Goal: Task Accomplishment & Management: Complete application form

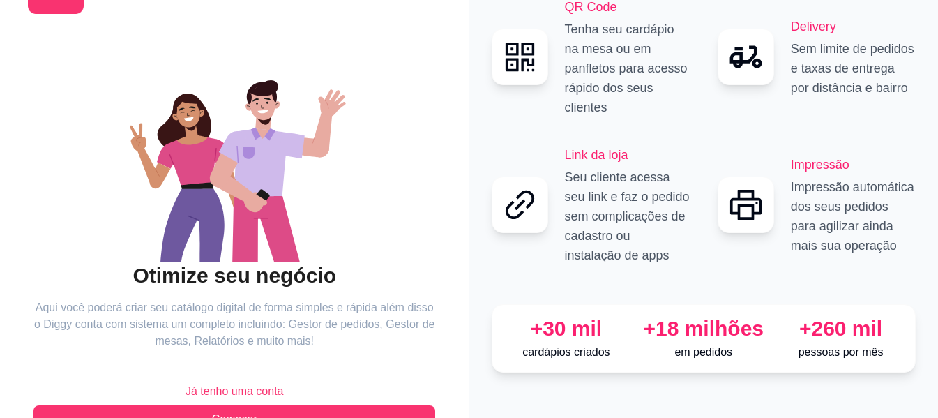
scroll to position [113, 0]
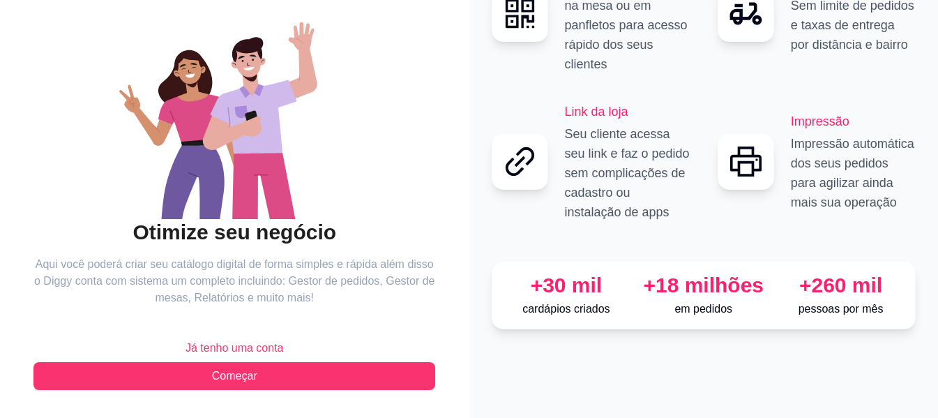
click at [243, 347] on span "Já tenho uma conta" at bounding box center [235, 348] width 98 height 17
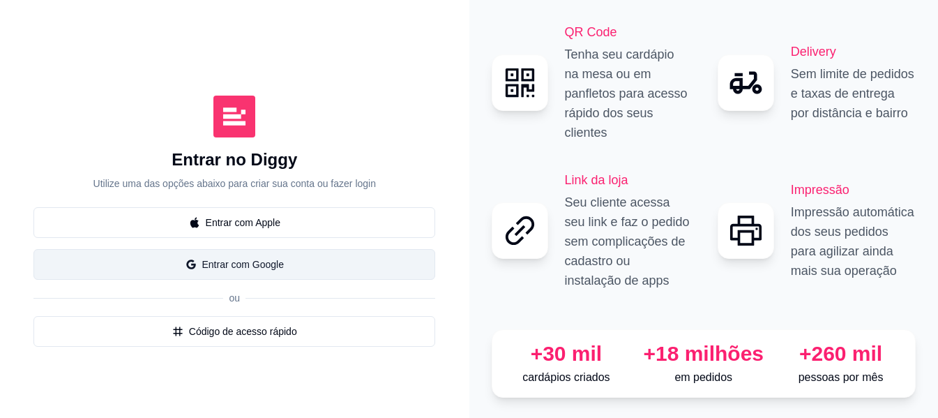
click at [244, 252] on button "Entrar com Google" at bounding box center [234, 264] width 402 height 31
click at [256, 256] on button "Entrar com Google" at bounding box center [234, 264] width 402 height 31
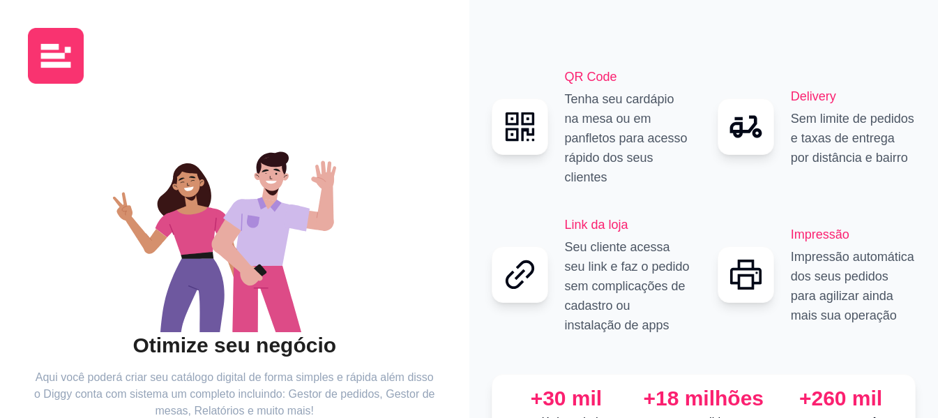
scroll to position [113, 0]
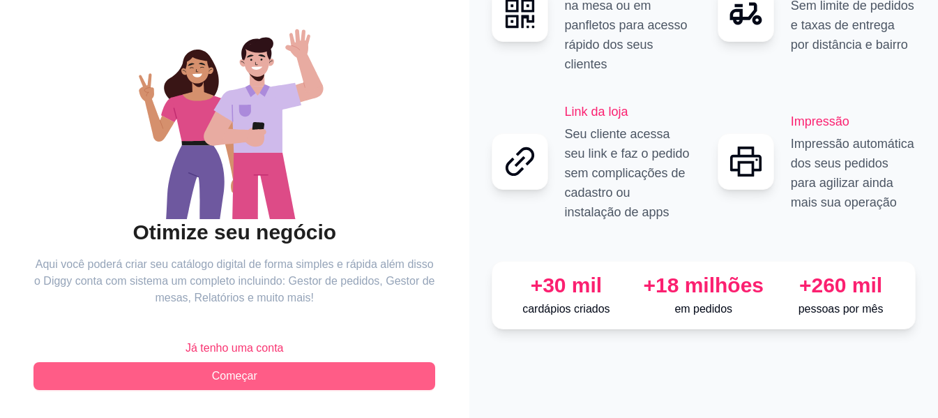
click at [255, 371] on span "Começar" at bounding box center [234, 376] width 45 height 17
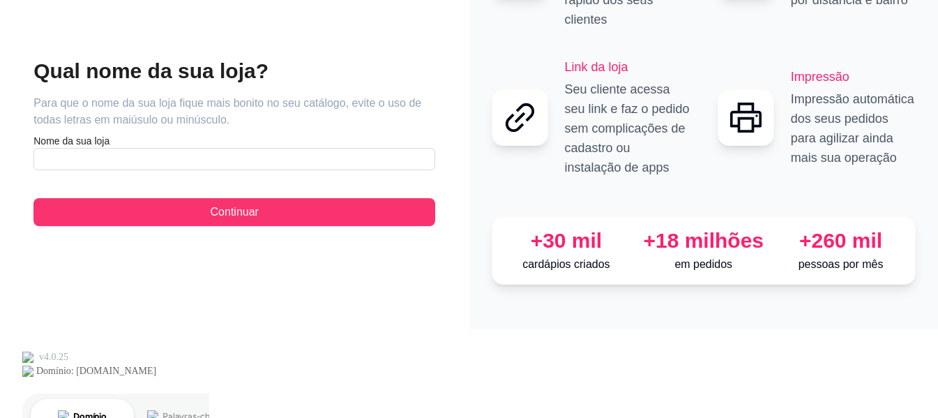
scroll to position [5, 0]
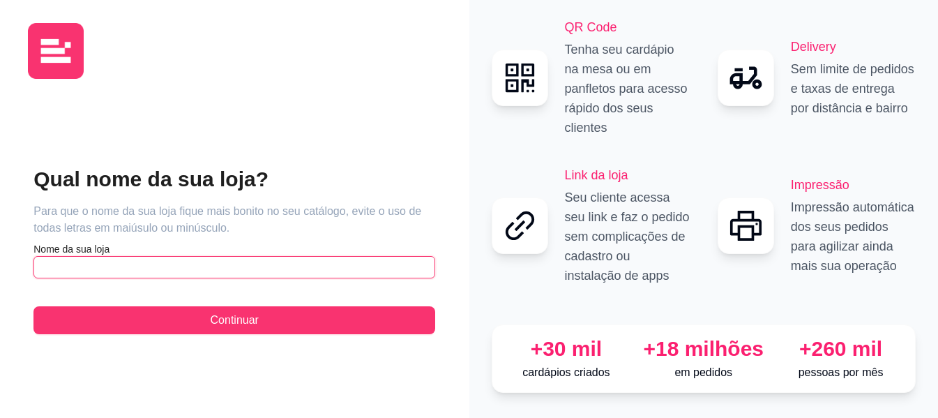
click at [145, 256] on input "text" at bounding box center [234, 267] width 402 height 22
click at [168, 256] on input "text" at bounding box center [234, 267] width 402 height 22
click at [47, 256] on input "edu lanches" at bounding box center [234, 267] width 402 height 22
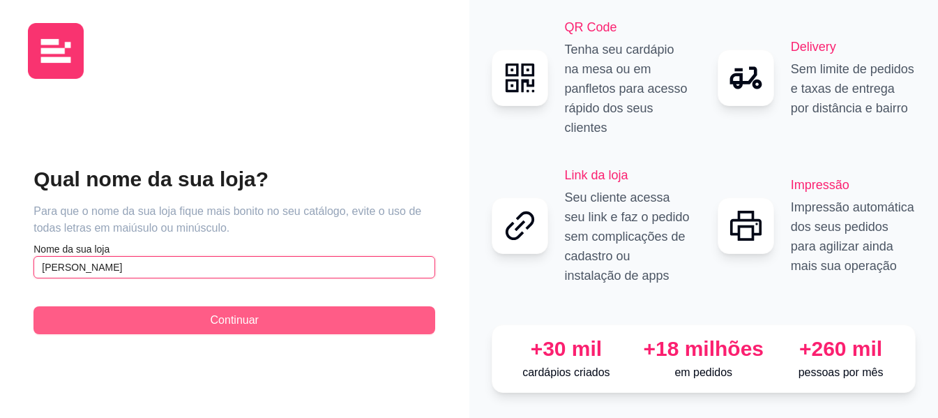
type input "[PERSON_NAME]"
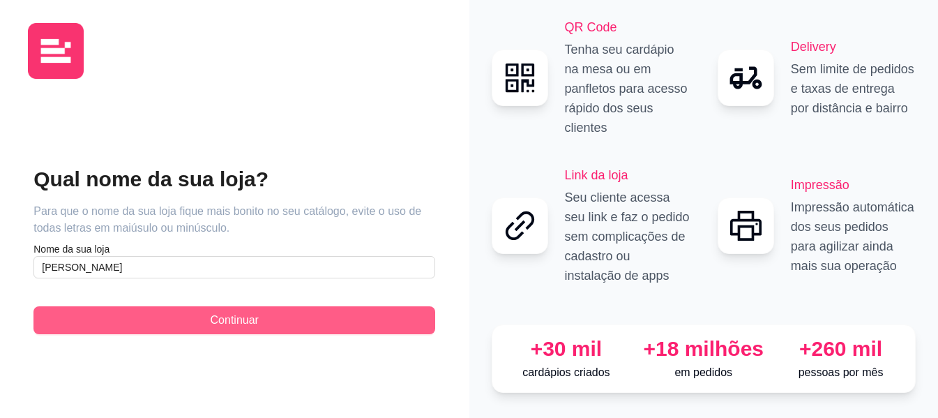
click at [232, 312] on span "Continuar" at bounding box center [235, 320] width 48 height 17
